Goal: Transaction & Acquisition: Purchase product/service

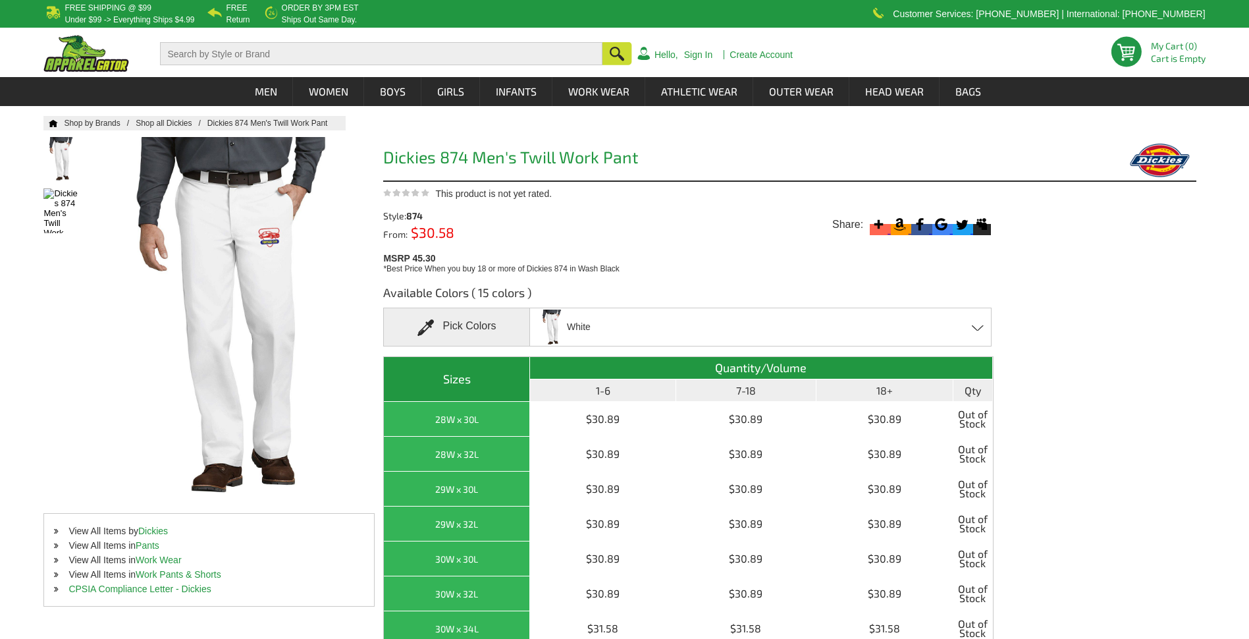
click at [975, 329] on span at bounding box center [978, 328] width 13 height 6
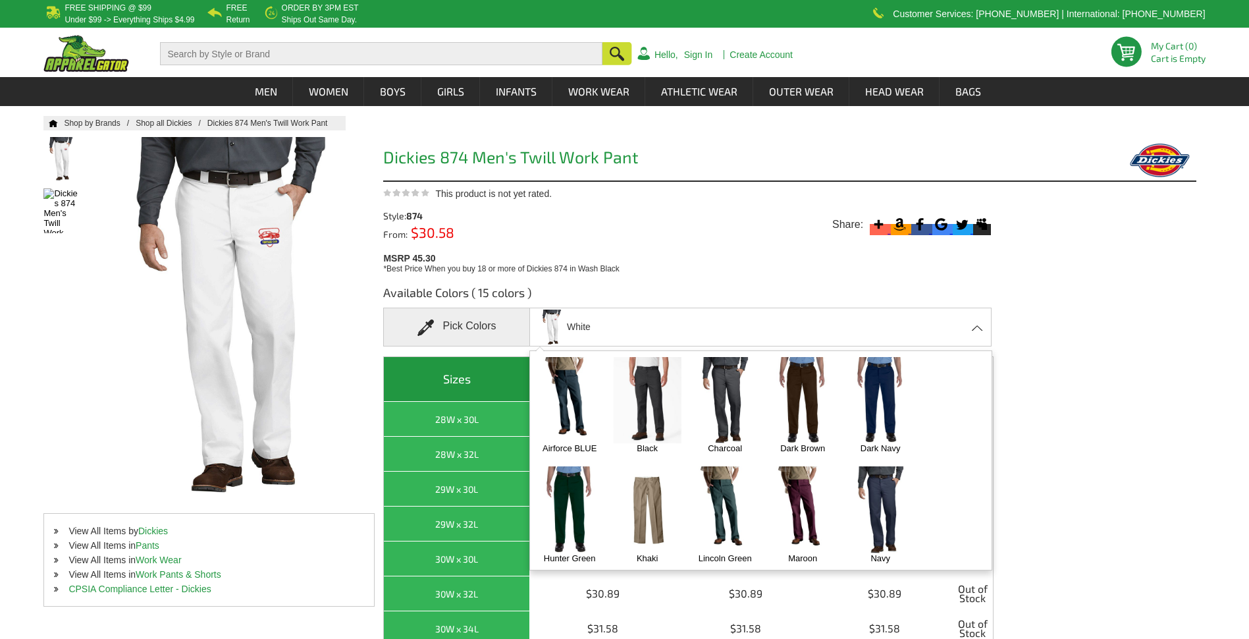
click at [801, 383] on img at bounding box center [803, 400] width 69 height 86
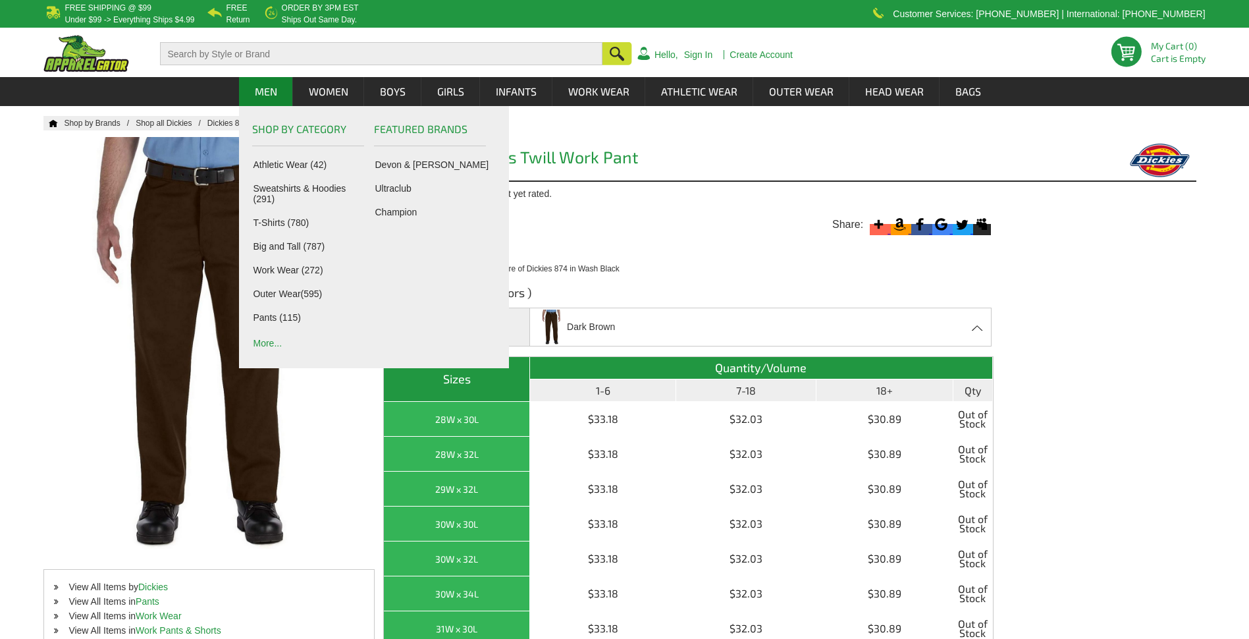
click at [263, 344] on link "More..." at bounding box center [311, 342] width 116 height 13
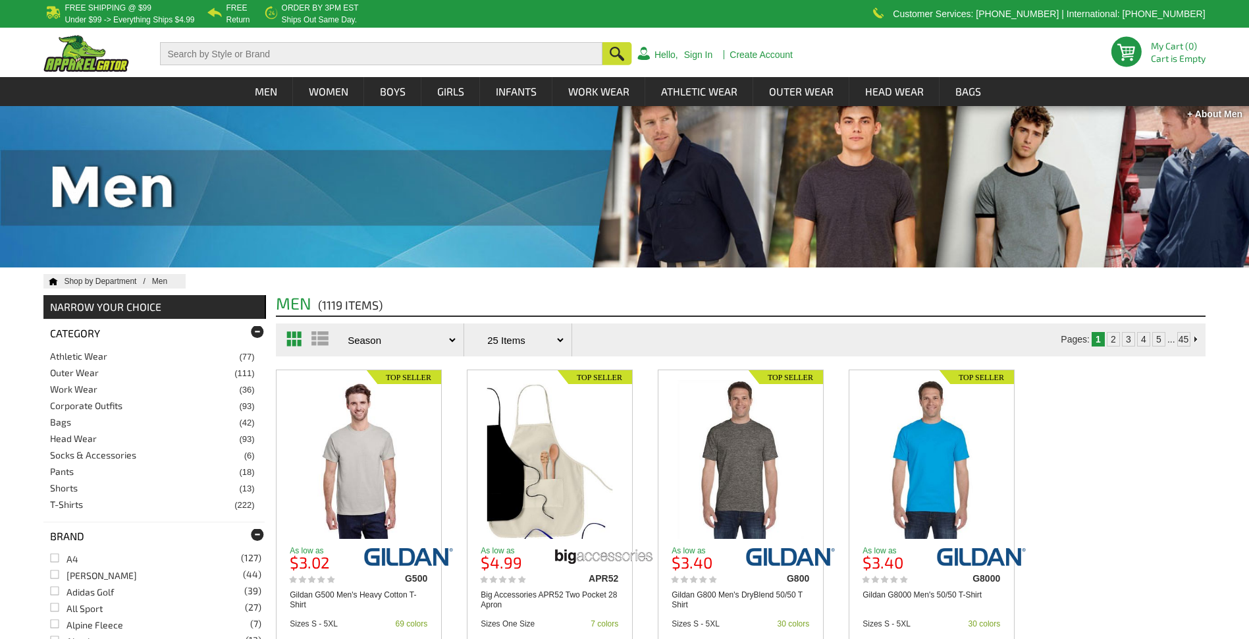
click at [67, 470] on link "Pants" at bounding box center [62, 471] width 24 height 11
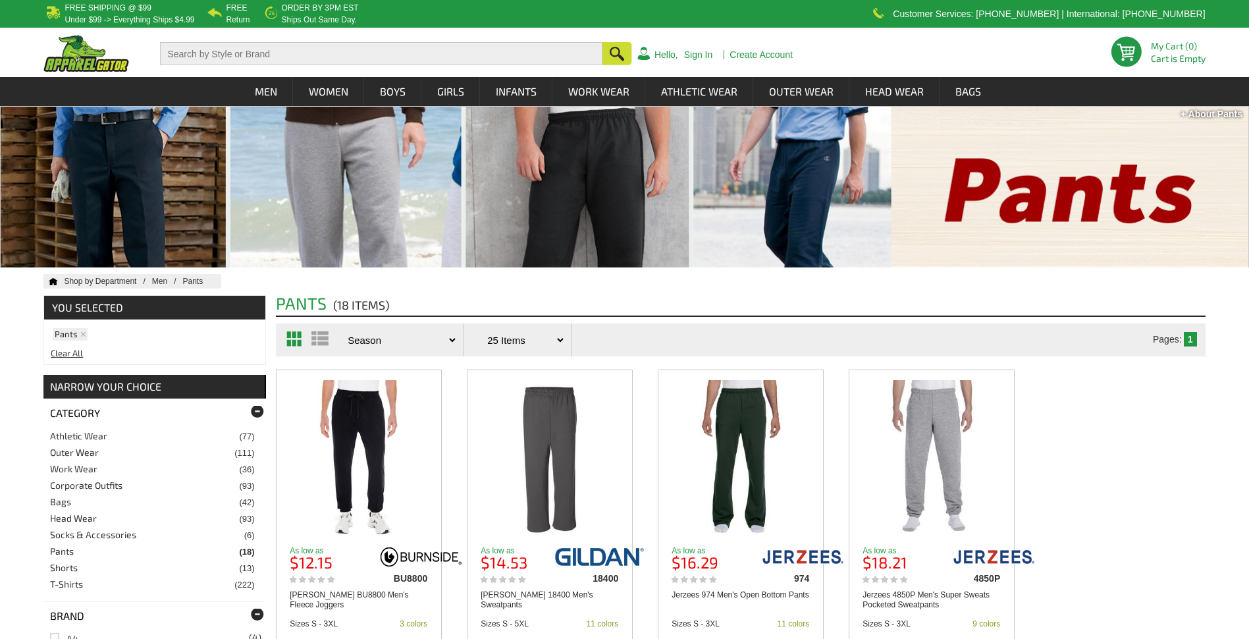
click at [183, 55] on input "text" at bounding box center [381, 53] width 443 height 23
type input "cargo pants"
click at [616, 51] on button "button" at bounding box center [618, 54] width 30 height 24
